Goal: Task Accomplishment & Management: Complete application form

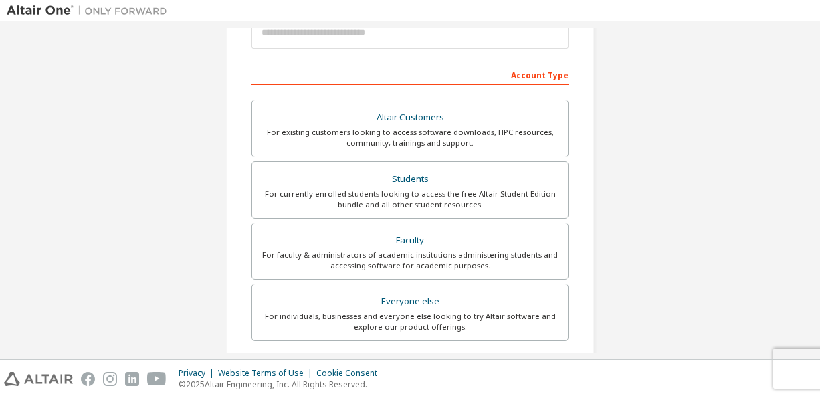
scroll to position [178, 0]
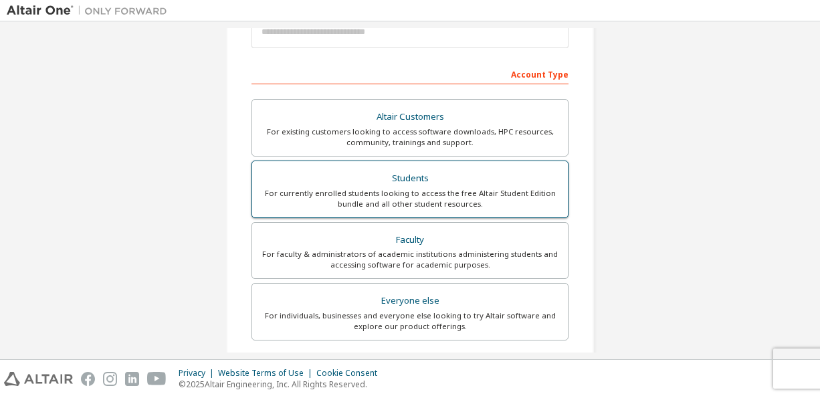
click at [334, 173] on div "Students" at bounding box center [410, 178] width 300 height 19
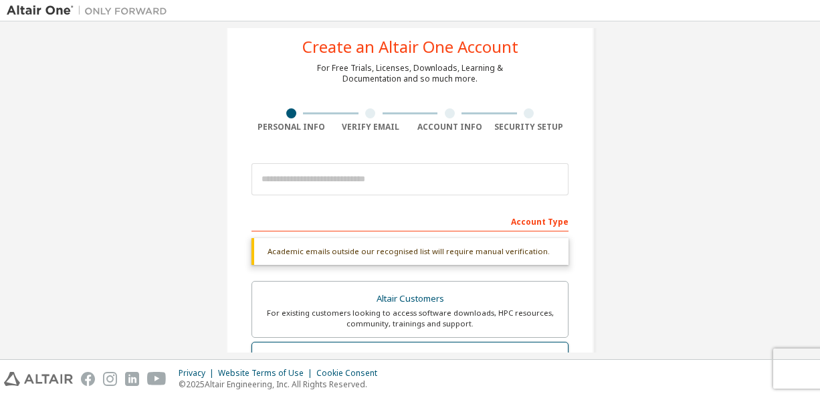
scroll to position [31, 0]
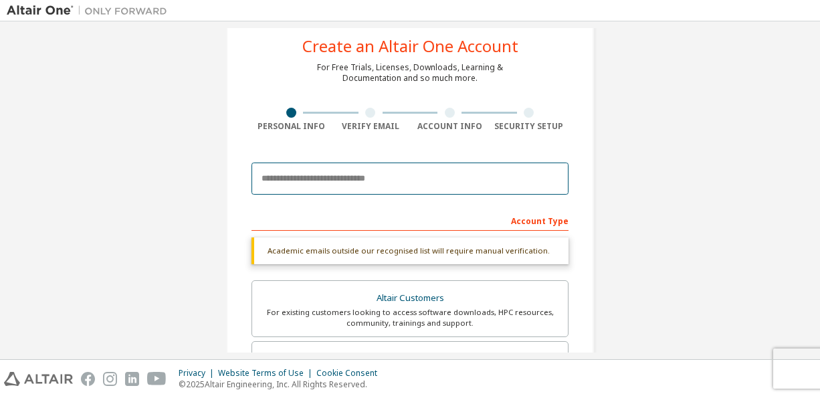
click at [328, 176] on input "email" at bounding box center [409, 179] width 317 height 32
type input "**********"
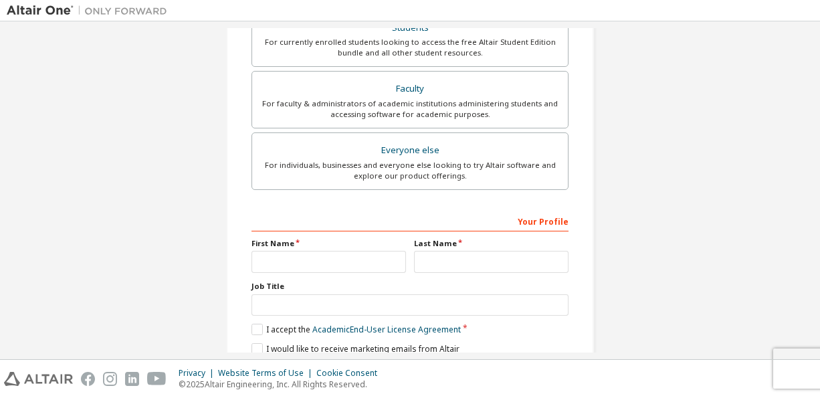
click at [328, 176] on div "For individuals, businesses and everyone else looking to try Altair software an…" at bounding box center [410, 170] width 300 height 21
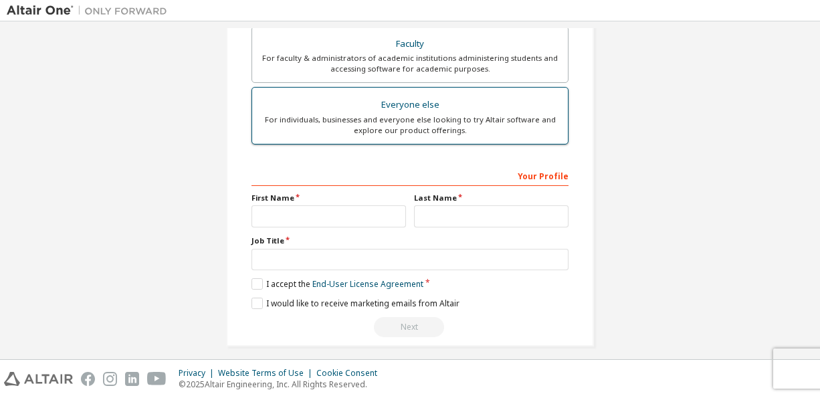
scroll to position [328, 0]
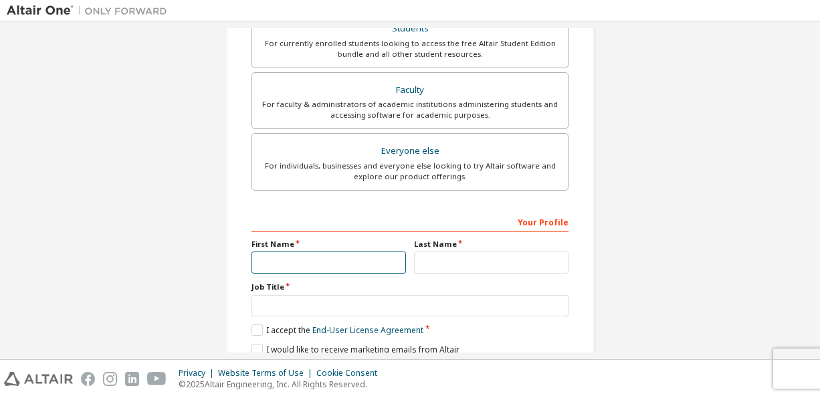
click at [318, 258] on input "text" at bounding box center [328, 262] width 155 height 22
type input "******"
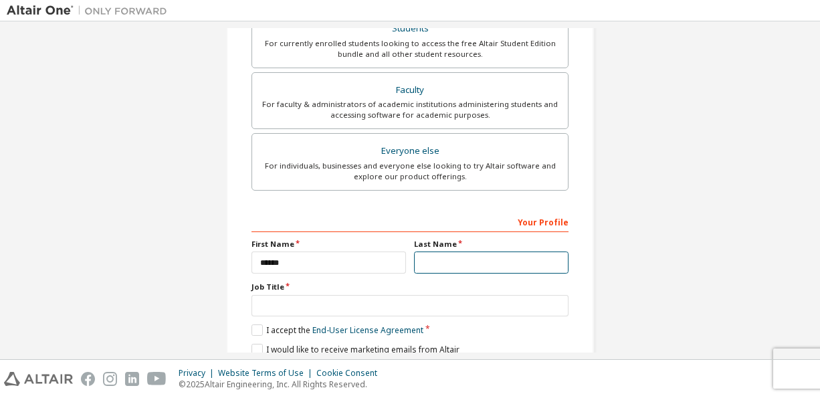
click at [464, 264] on input "text" at bounding box center [491, 262] width 155 height 22
type input "*****"
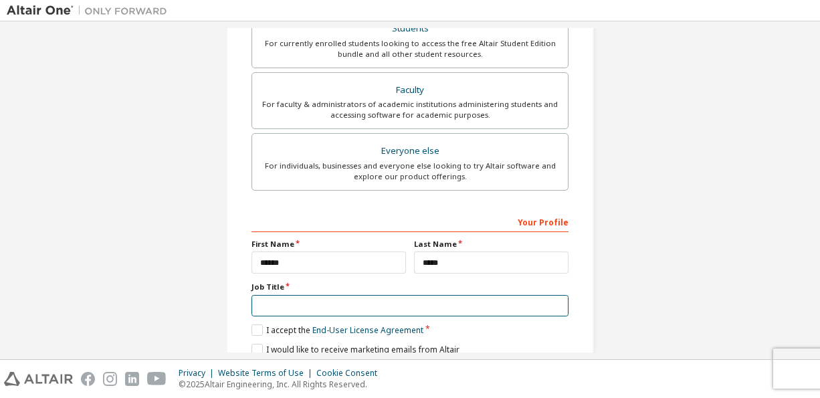
click at [319, 296] on input "text" at bounding box center [409, 306] width 317 height 22
type input "*"
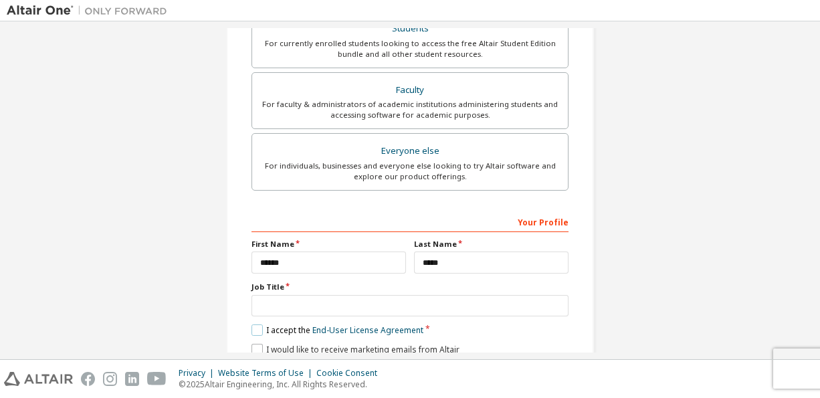
drag, startPoint x: 258, startPoint y: 323, endPoint x: 250, endPoint y: 350, distance: 28.4
click at [251, 350] on div "Your Profile First Name ****** Last Name ***** Job Title Please provide State/P…" at bounding box center [409, 297] width 317 height 173
click at [251, 350] on label "I would like to receive marketing emails from Altair" at bounding box center [355, 349] width 208 height 11
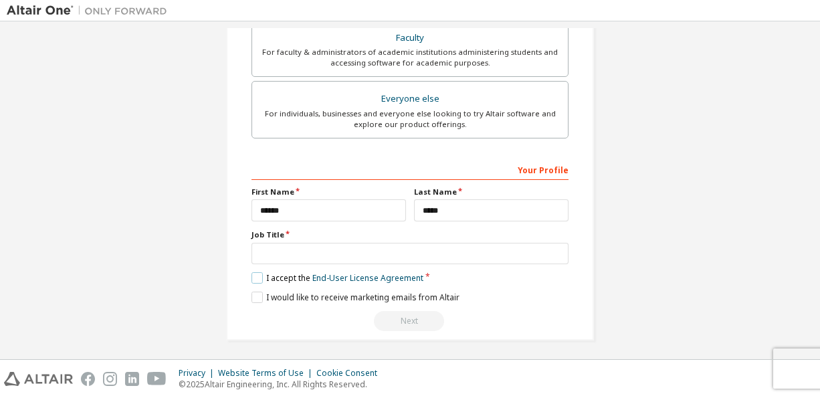
click at [254, 272] on label "I accept the End-User License Agreement" at bounding box center [337, 277] width 172 height 11
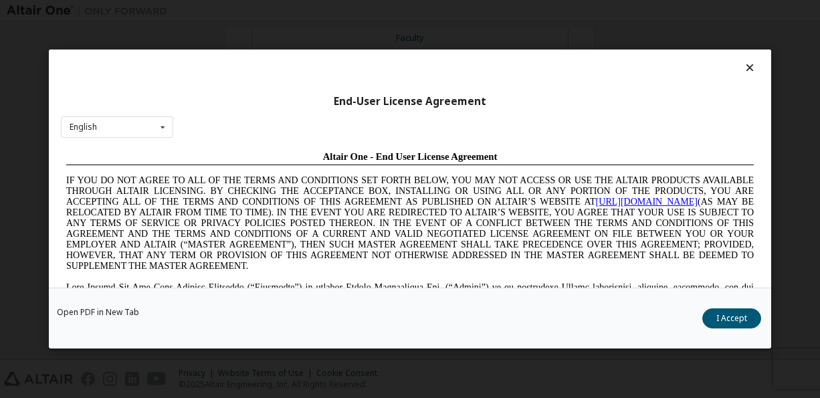
scroll to position [0, 0]
click at [733, 320] on button "I Accept" at bounding box center [731, 318] width 59 height 20
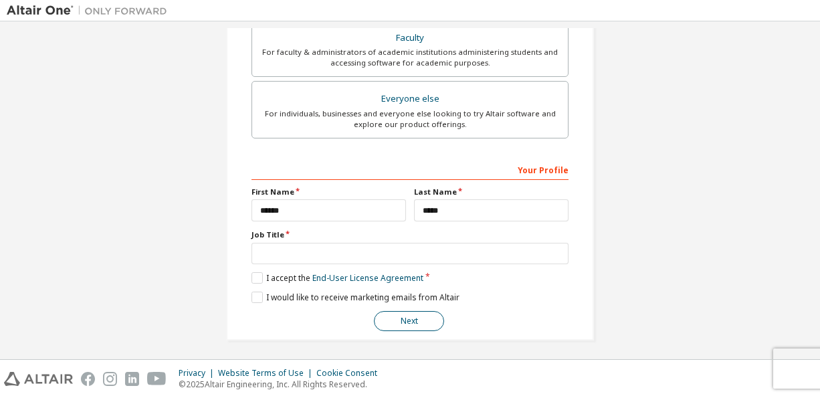
click at [414, 318] on button "Next" at bounding box center [409, 321] width 70 height 20
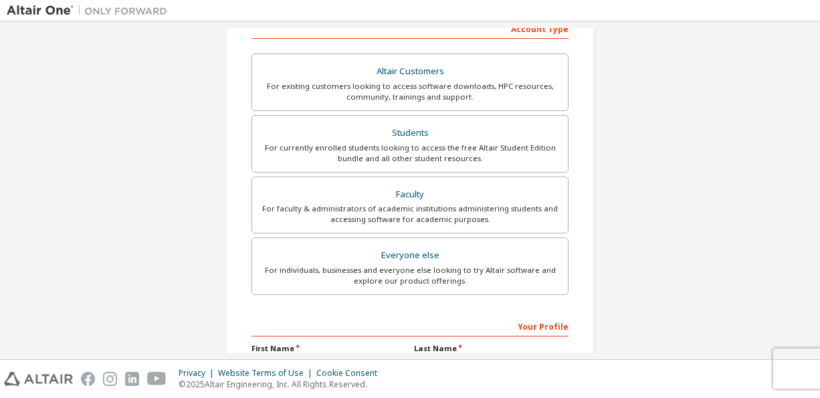
scroll to position [222, 0]
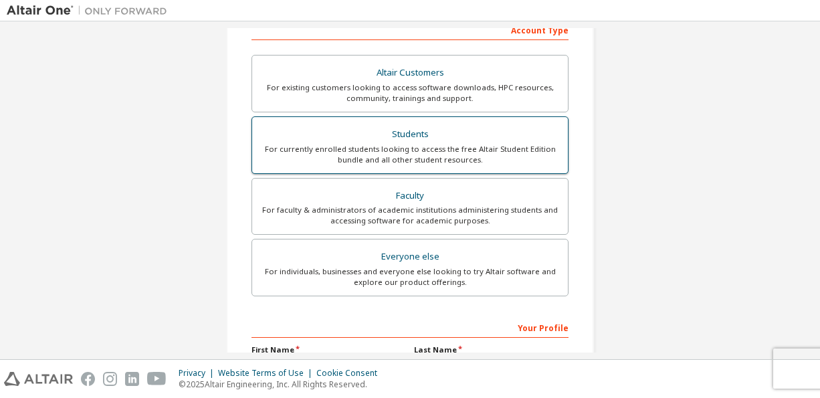
click at [413, 137] on div "Students" at bounding box center [410, 134] width 300 height 19
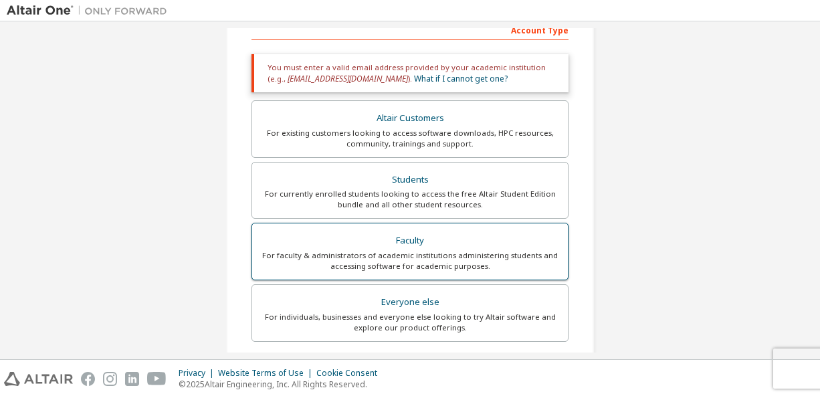
scroll to position [426, 0]
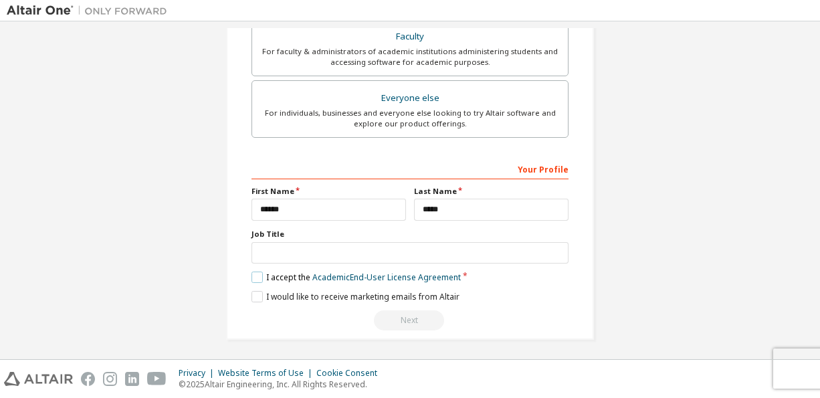
click at [255, 274] on label "I accept the Academic End-User License Agreement" at bounding box center [355, 277] width 209 height 11
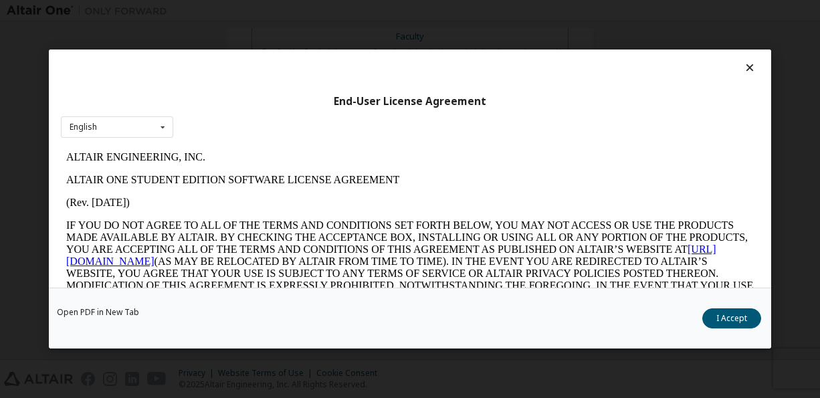
scroll to position [0, 0]
click at [740, 312] on button "I Accept" at bounding box center [731, 318] width 59 height 20
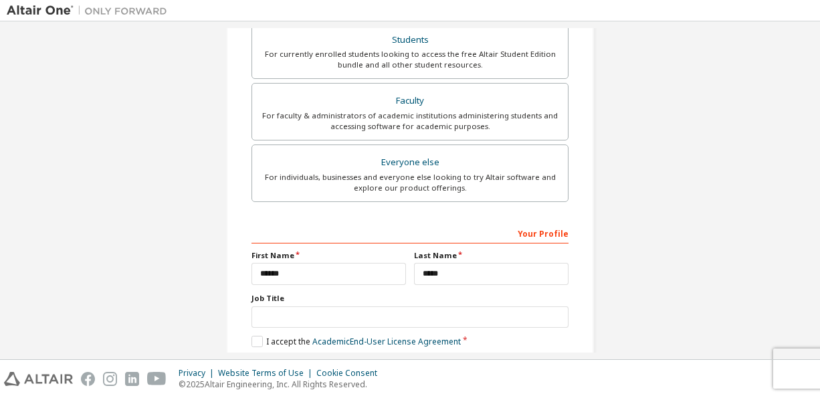
scroll to position [426, 0]
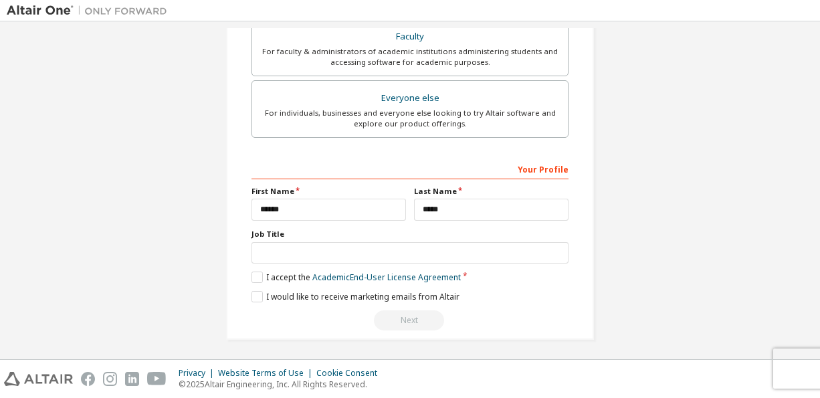
click at [410, 321] on div "Next" at bounding box center [409, 320] width 317 height 20
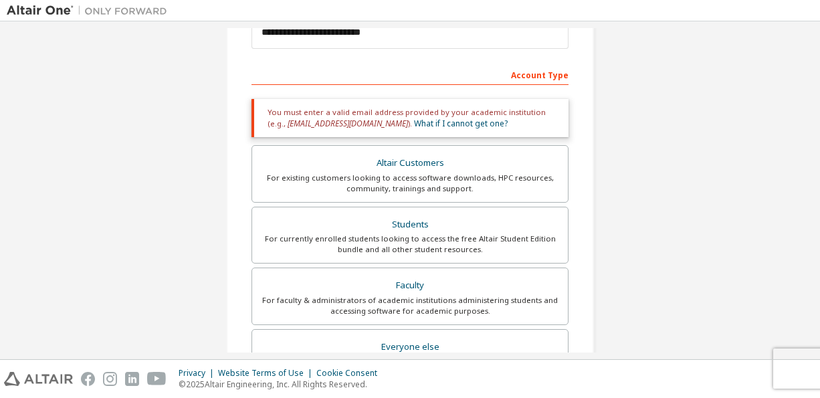
scroll to position [173, 0]
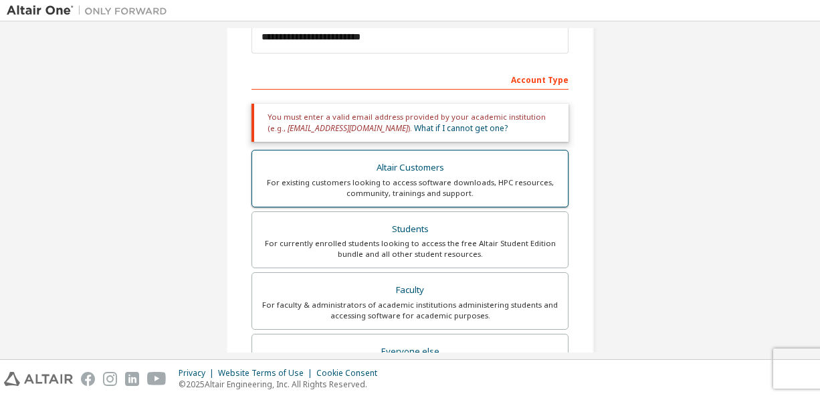
click at [397, 174] on div "Altair Customers" at bounding box center [410, 168] width 300 height 19
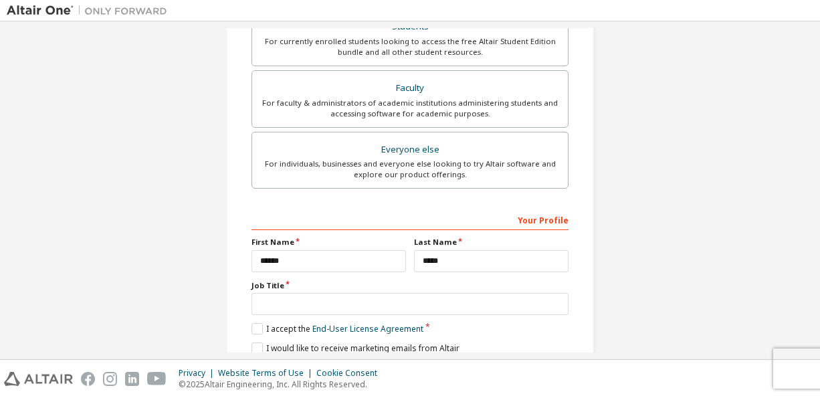
scroll to position [480, 0]
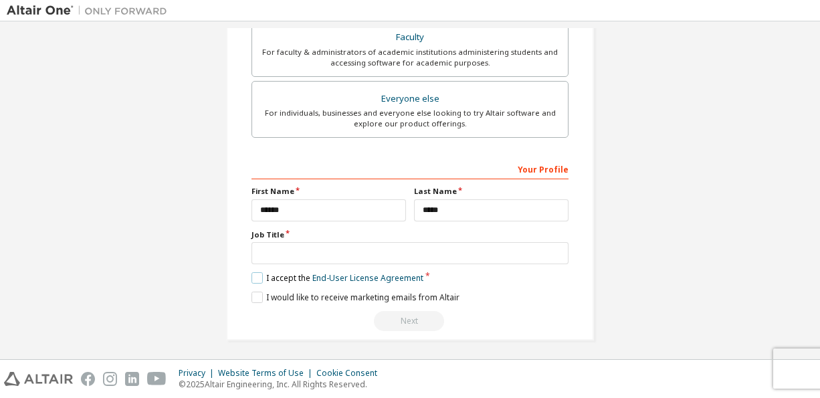
click at [258, 272] on label "I accept the End-User License Agreement" at bounding box center [337, 277] width 172 height 11
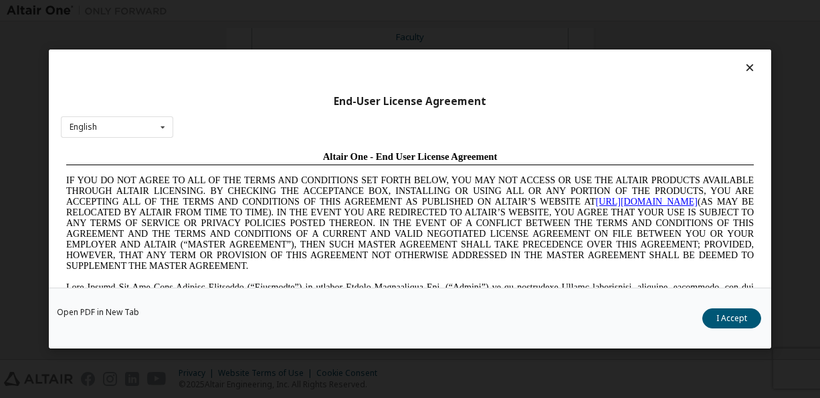
scroll to position [0, 0]
click at [733, 325] on button "I Accept" at bounding box center [731, 318] width 59 height 20
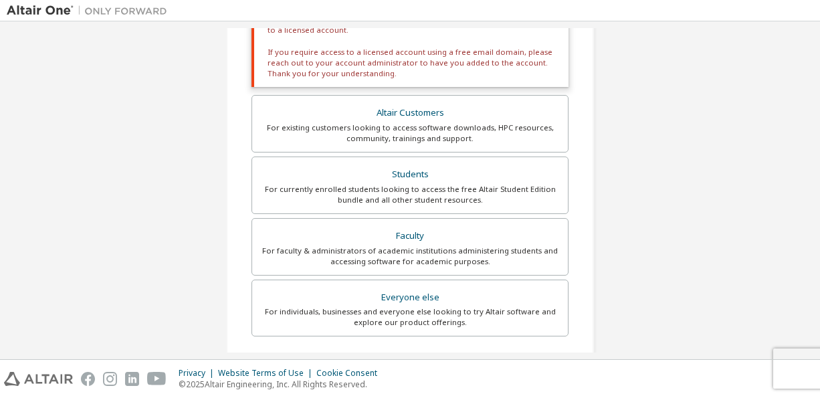
scroll to position [281, 0]
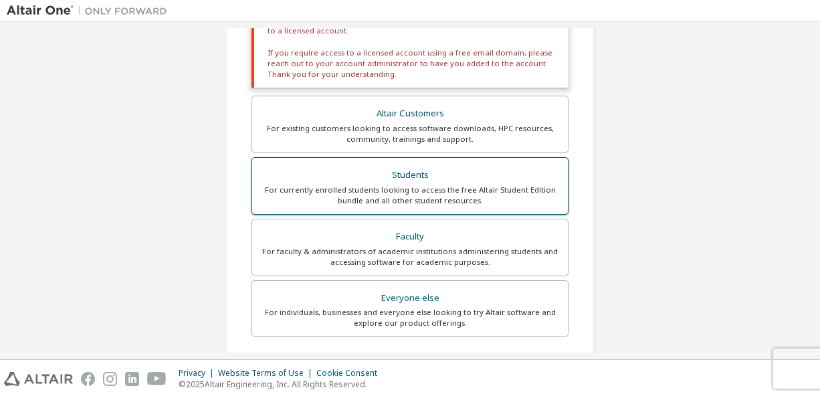
click at [452, 195] on div "For currently enrolled students looking to access the free Altair Student Editi…" at bounding box center [410, 195] width 300 height 21
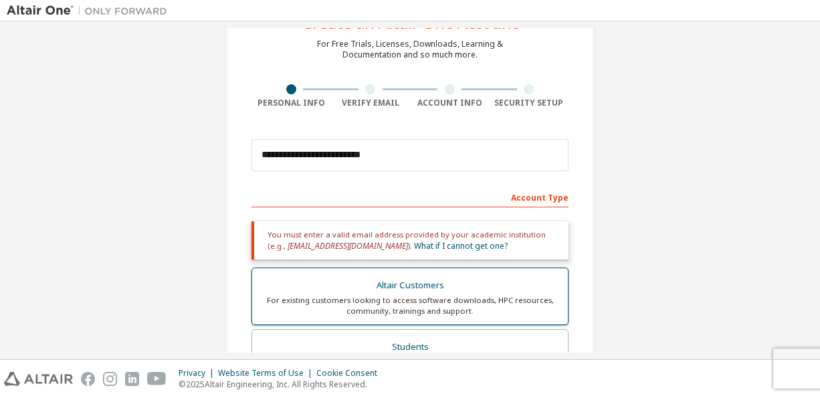
scroll to position [43, 0]
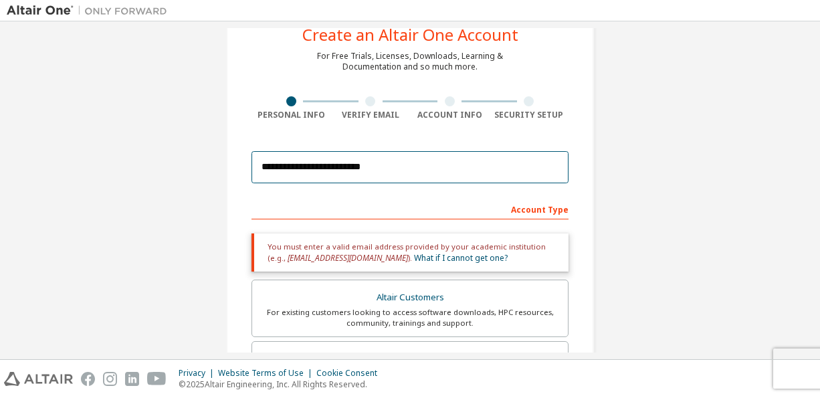
click at [406, 174] on input "**********" at bounding box center [409, 167] width 317 height 32
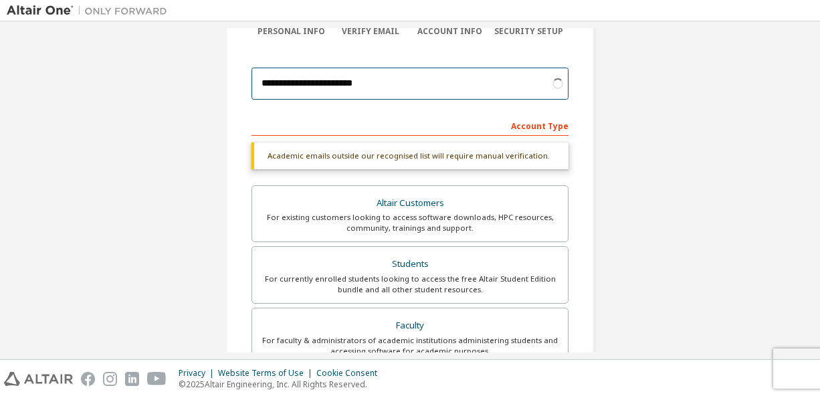
scroll to position [127, 0]
type input "**********"
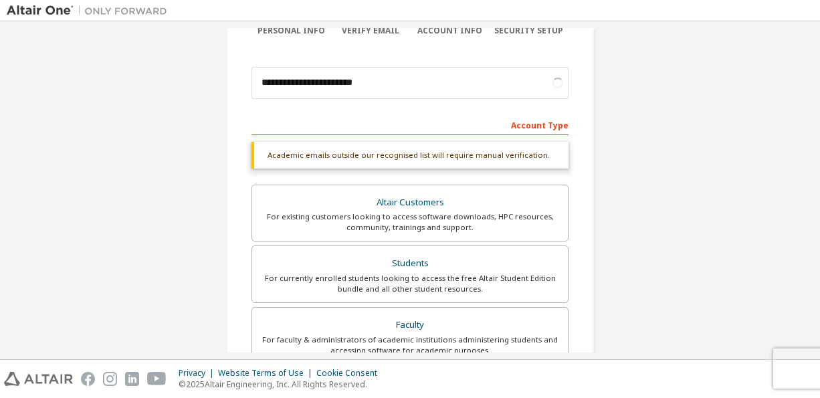
click at [406, 174] on div "Academic emails outside our recognised list will require manual verification. Y…" at bounding box center [409, 159] width 317 height 35
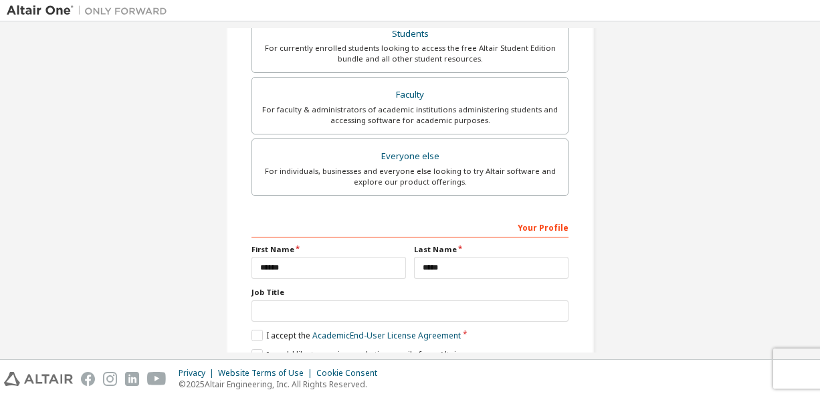
scroll to position [426, 0]
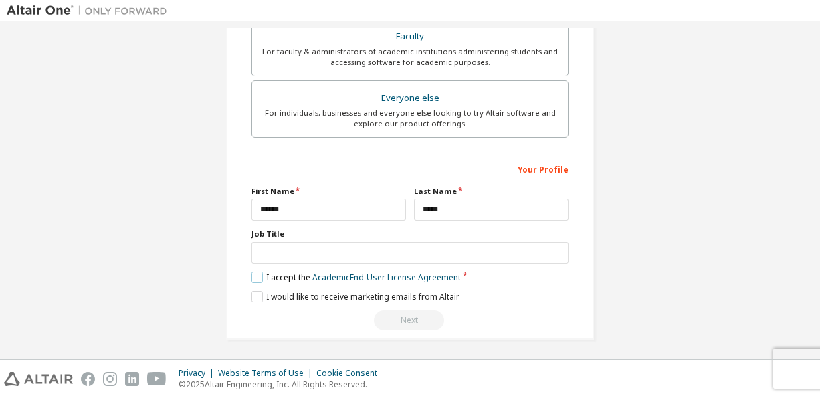
click at [259, 276] on label "I accept the Academic End-User License Agreement" at bounding box center [355, 277] width 209 height 11
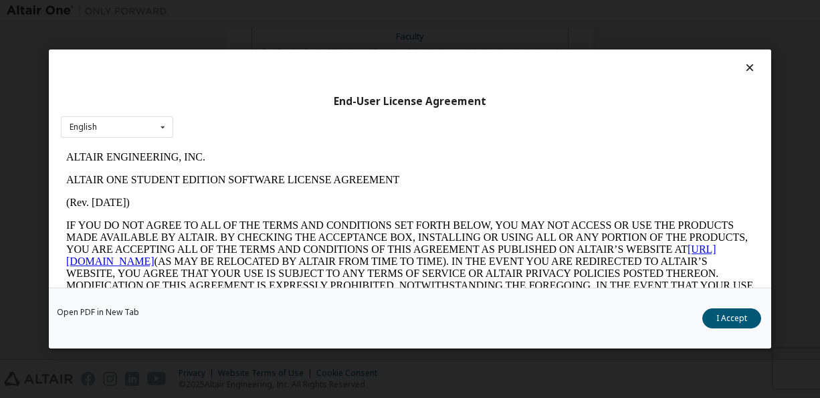
scroll to position [0, 0]
click at [716, 317] on button "I Accept" at bounding box center [731, 318] width 59 height 20
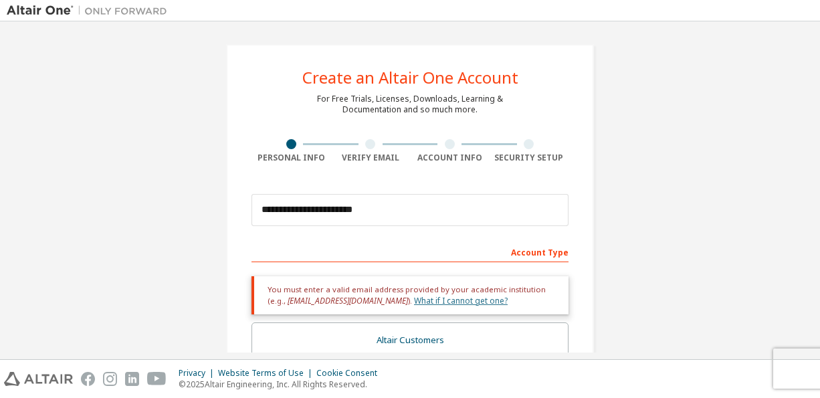
click at [415, 301] on link "What if I cannot get one?" at bounding box center [461, 300] width 94 height 11
